Goal: Transaction & Acquisition: Purchase product/service

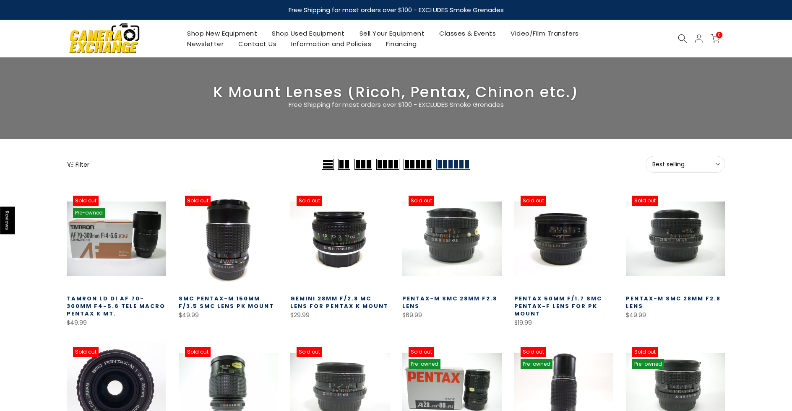
click at [699, 163] on span "Best selling" at bounding box center [685, 165] width 66 height 8
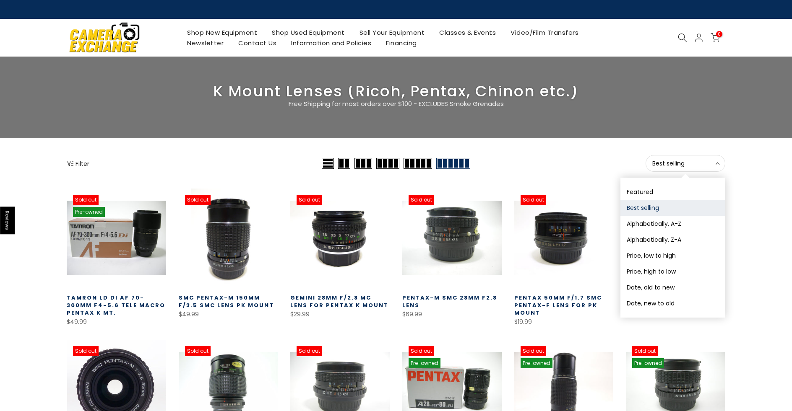
click at [759, 228] on div "Filter Best selling Sort Sort by: Featured Best selling Alphabetically, A-Z Alp…" at bounding box center [396, 368] width 792 height 427
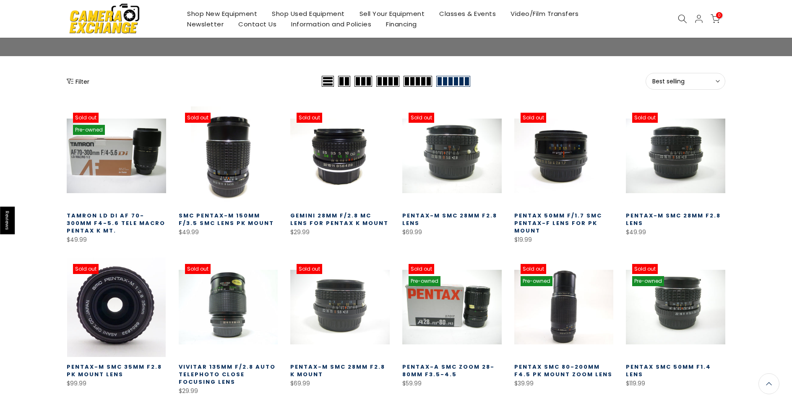
scroll to position [84, 0]
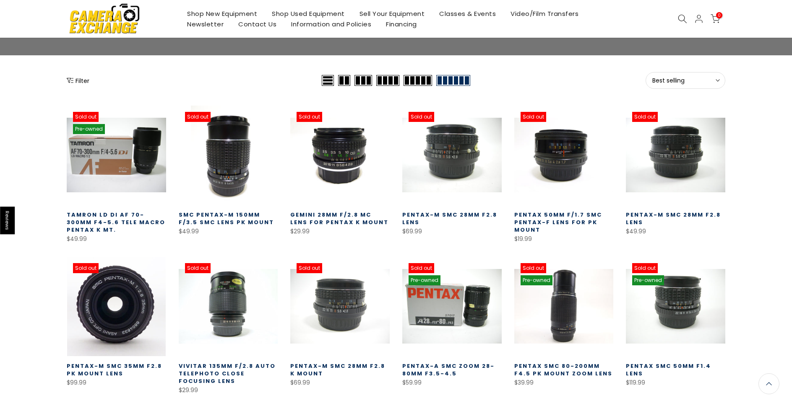
click at [717, 81] on icon at bounding box center [717, 80] width 4 height 4
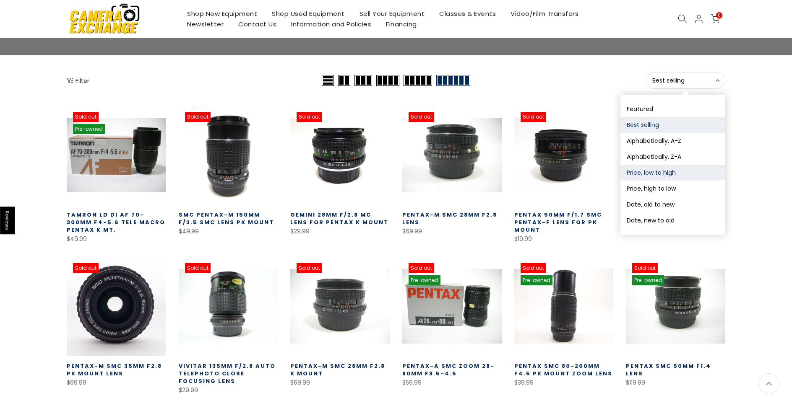
click at [680, 174] on button "Price, low to high" at bounding box center [672, 173] width 105 height 16
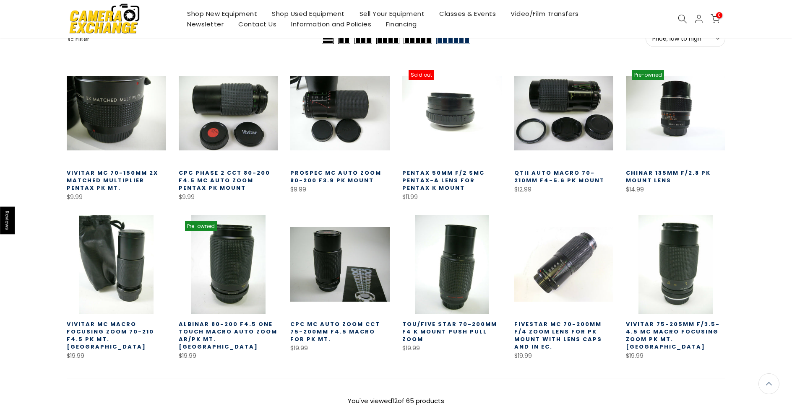
scroll to position [125, 0]
click at [672, 110] on link at bounding box center [675, 113] width 99 height 99
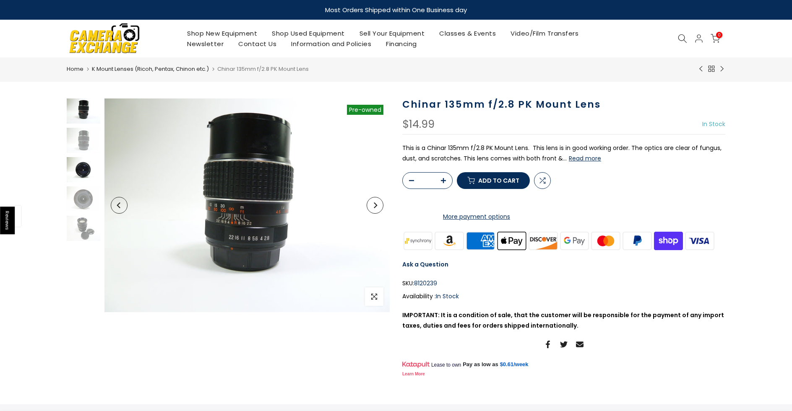
click at [81, 169] on img at bounding box center [84, 169] width 34 height 25
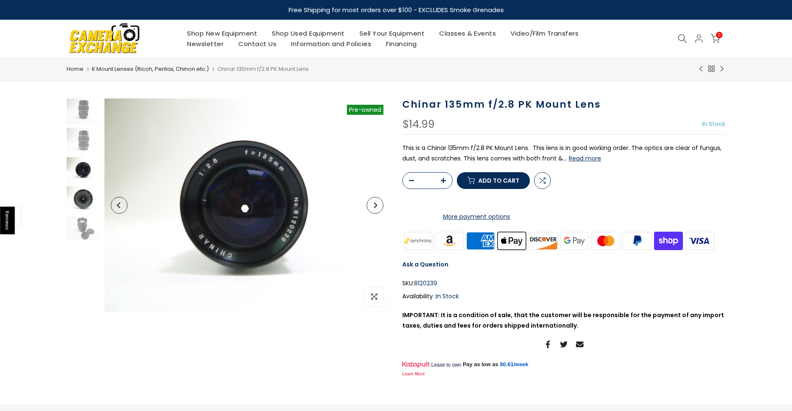
click at [83, 205] on img at bounding box center [84, 199] width 34 height 25
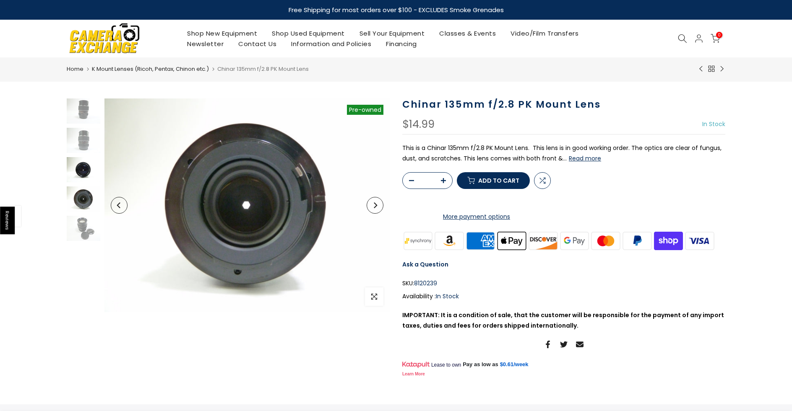
click at [83, 163] on img at bounding box center [84, 169] width 34 height 25
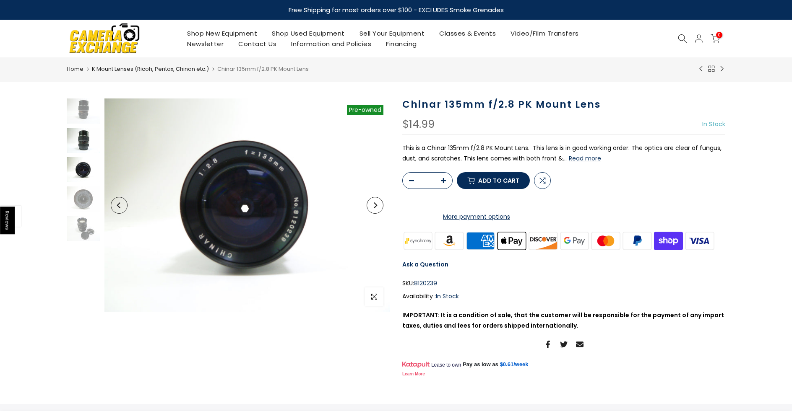
click at [83, 146] on img at bounding box center [84, 140] width 34 height 25
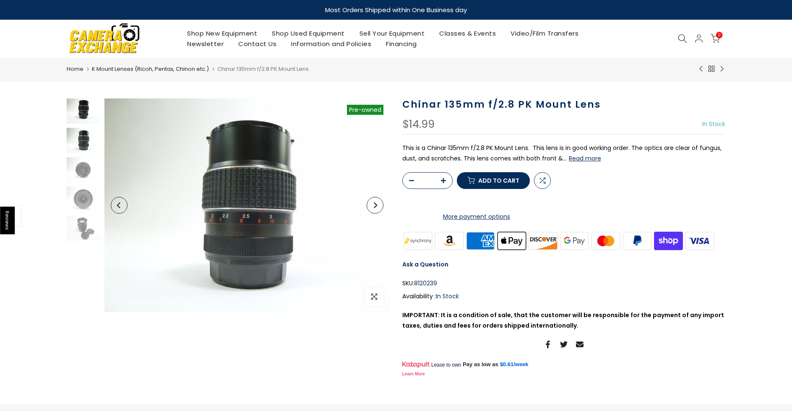
click at [82, 114] on img at bounding box center [84, 111] width 34 height 25
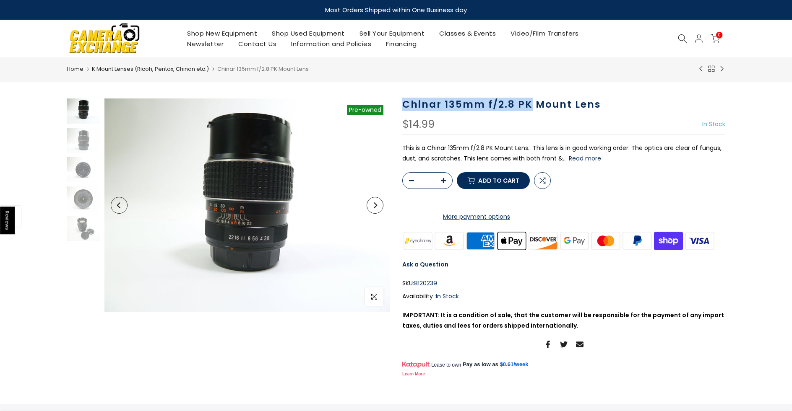
drag, startPoint x: 402, startPoint y: 103, endPoint x: 529, endPoint y: 106, distance: 127.1
click at [529, 106] on h1 "Chinar 135mm f/2.8 PK Mount Lens" at bounding box center [563, 105] width 323 height 12
